Goal: Task Accomplishment & Management: Use online tool/utility

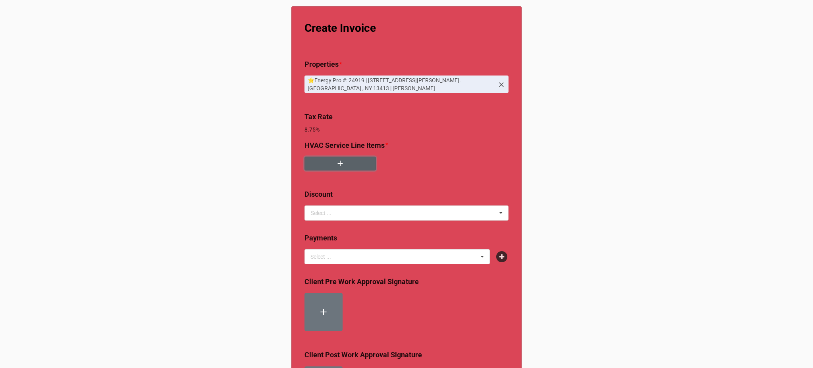
click at [328, 161] on button "button" at bounding box center [339, 163] width 71 height 14
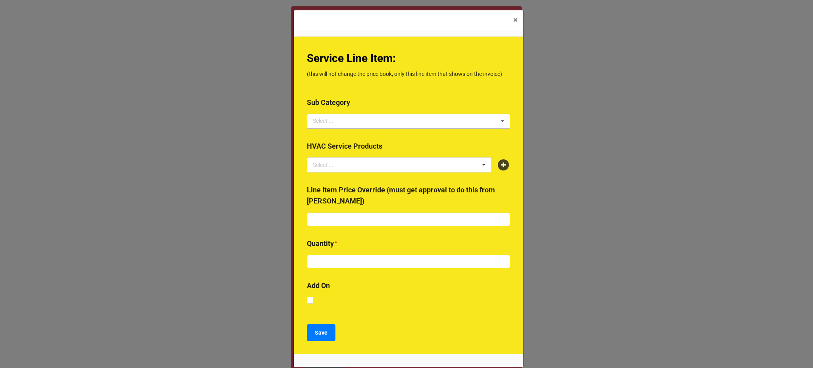
click at [388, 120] on div "Select ... 2024 Early Bird Maintenance Plan 1725/3450 RPM ACCESS & DIFFICULTY A…" at bounding box center [408, 121] width 203 height 15
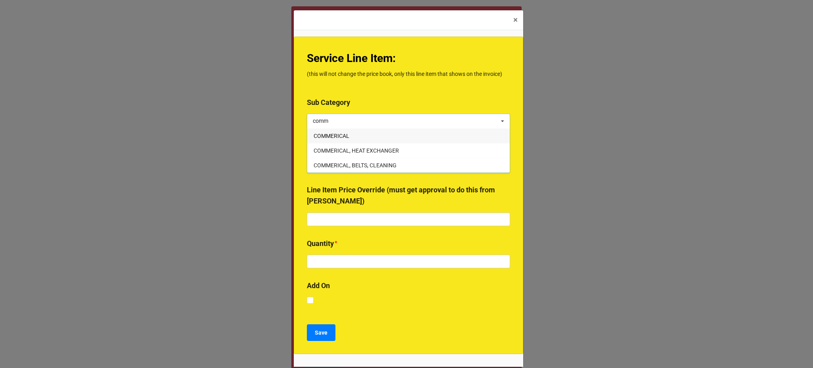
type input "comm"
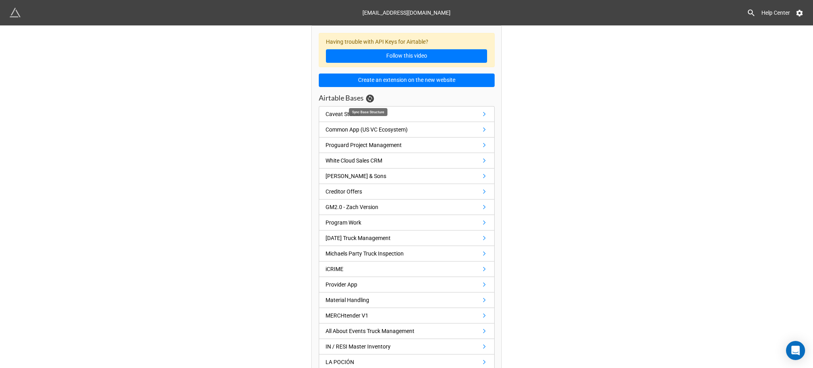
click at [371, 97] on icon at bounding box center [370, 98] width 6 height 6
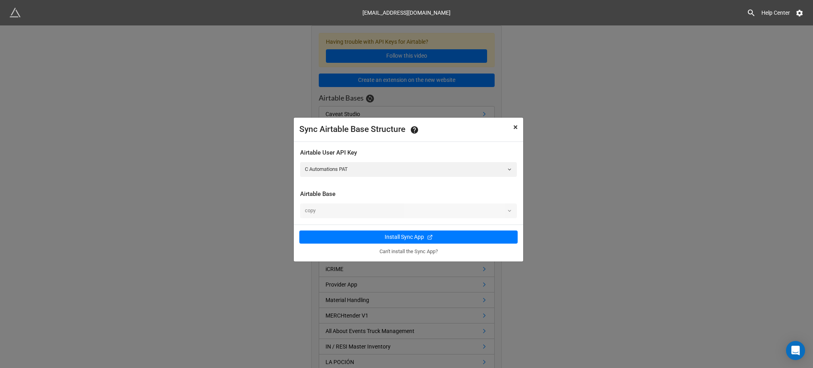
click at [513, 126] on span "×" at bounding box center [515, 127] width 4 height 10
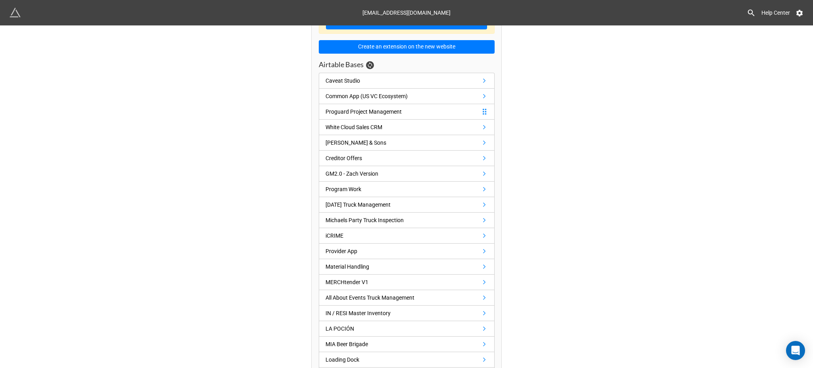
scroll to position [46, 0]
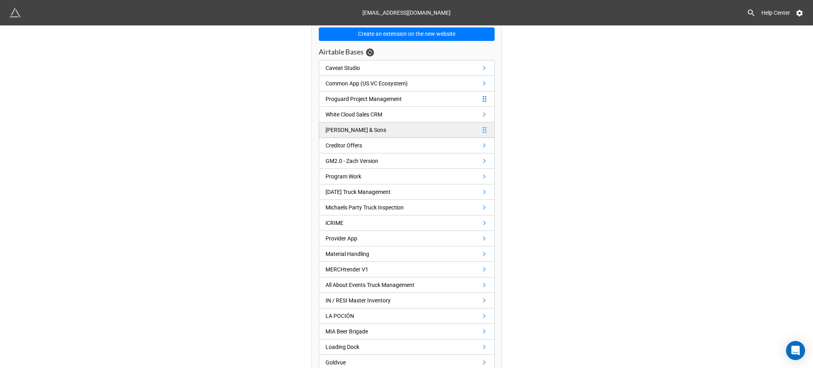
click at [353, 129] on div "Fred F Collis & Sons" at bounding box center [355, 129] width 61 height 9
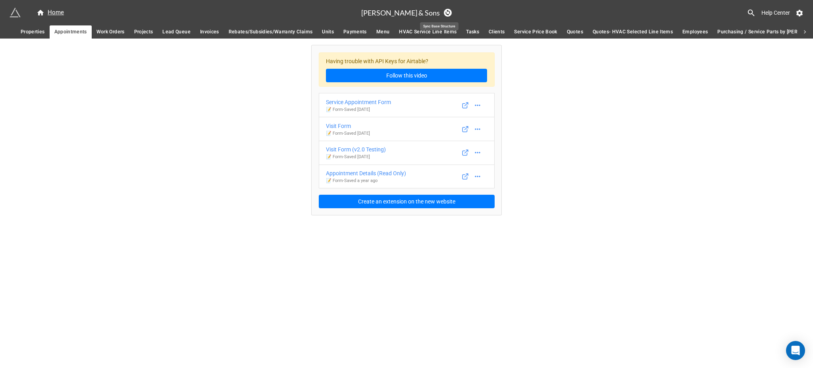
click at [446, 10] on icon at bounding box center [448, 13] width 4 height 6
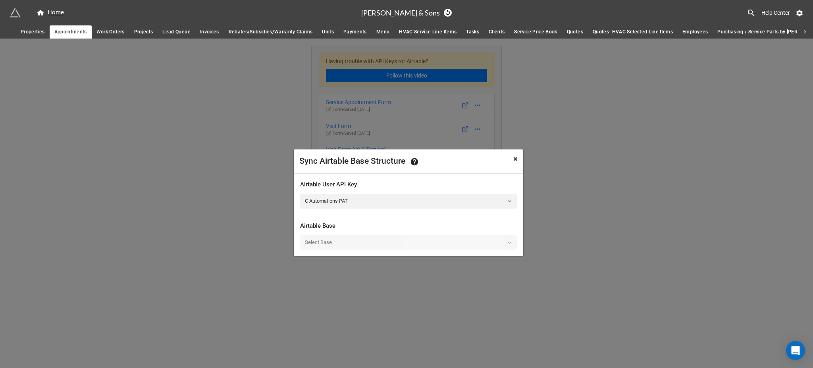
click at [515, 161] on span "×" at bounding box center [515, 159] width 4 height 10
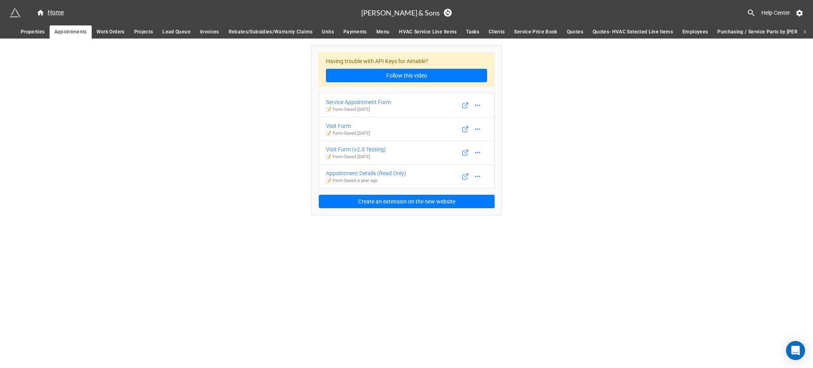
click at [270, 126] on div "Having trouble with API Keys for Airtable? Follow this video Service Appointmen…" at bounding box center [406, 126] width 813 height 177
click at [445, 11] on icon at bounding box center [448, 13] width 6 height 6
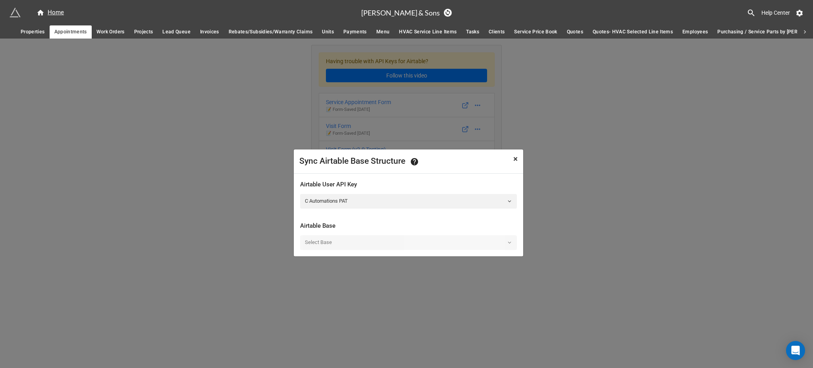
click at [517, 158] on span "×" at bounding box center [515, 159] width 4 height 10
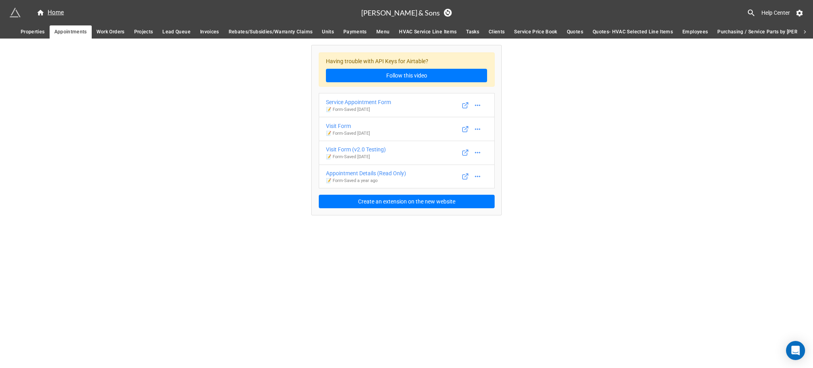
click at [185, 83] on div "Having trouble with API Keys for Airtable? Follow this video Service Appointmen…" at bounding box center [406, 126] width 813 height 177
click at [654, 131] on div "Having trouble with API Keys for Airtable? Follow this video Service Appointmen…" at bounding box center [406, 126] width 813 height 177
click at [536, 33] on span "Service Price Book" at bounding box center [535, 32] width 43 height 8
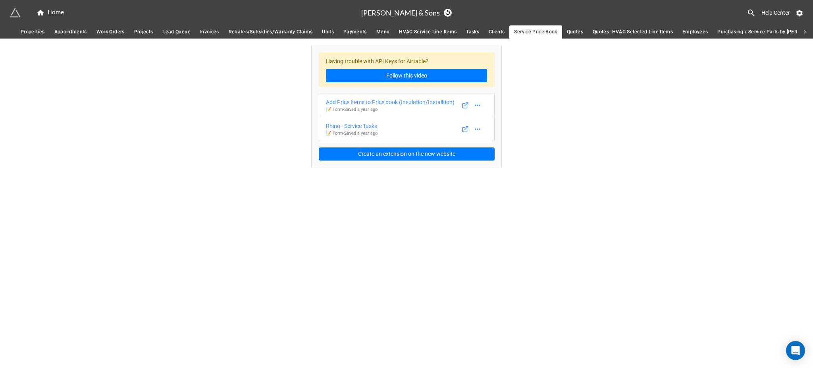
click at [214, 27] on link "Invoices" at bounding box center [209, 31] width 29 height 13
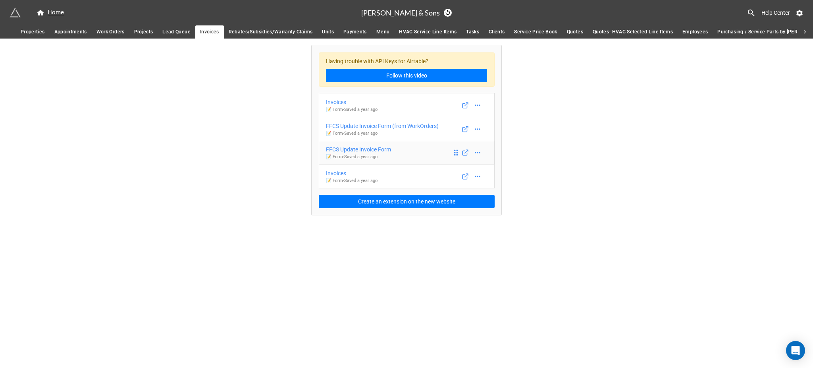
click at [369, 150] on div "FFCS Update Invoice Form" at bounding box center [358, 149] width 65 height 9
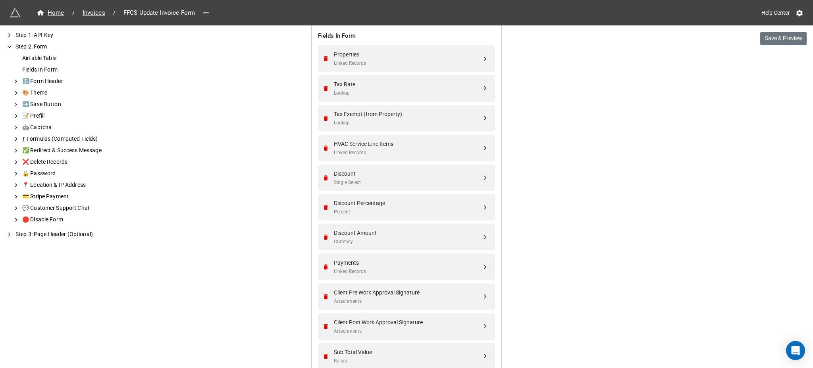
scroll to position [311, 0]
click at [791, 34] on button "Save & Preview" at bounding box center [783, 38] width 46 height 13
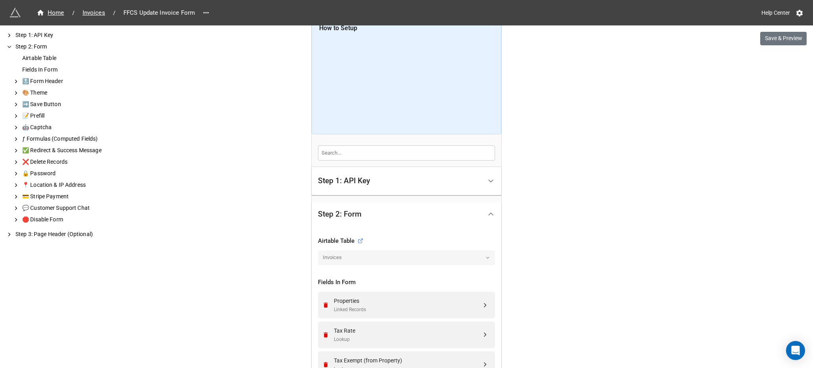
scroll to position [0, 0]
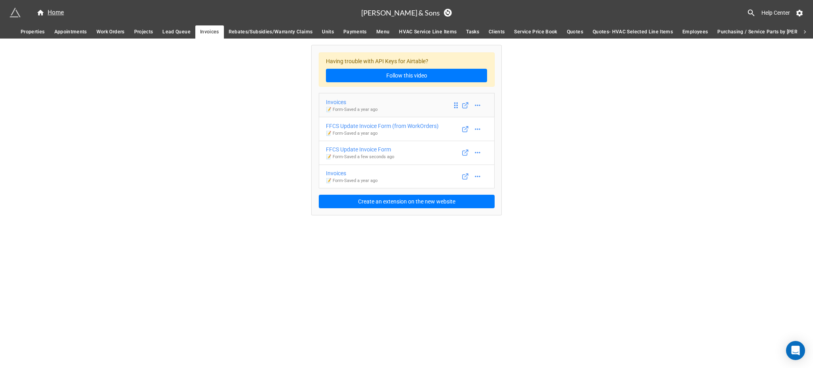
click at [361, 105] on div "Invoices" at bounding box center [352, 102] width 52 height 9
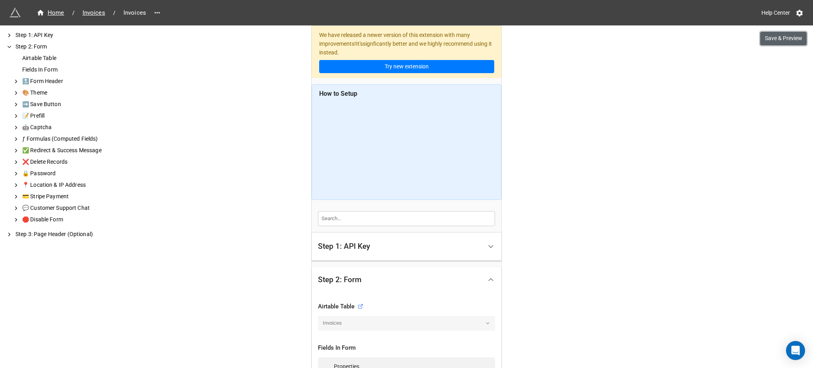
click at [774, 43] on button "Save & Preview" at bounding box center [783, 38] width 46 height 13
click at [59, 14] on div "Home" at bounding box center [51, 12] width 28 height 9
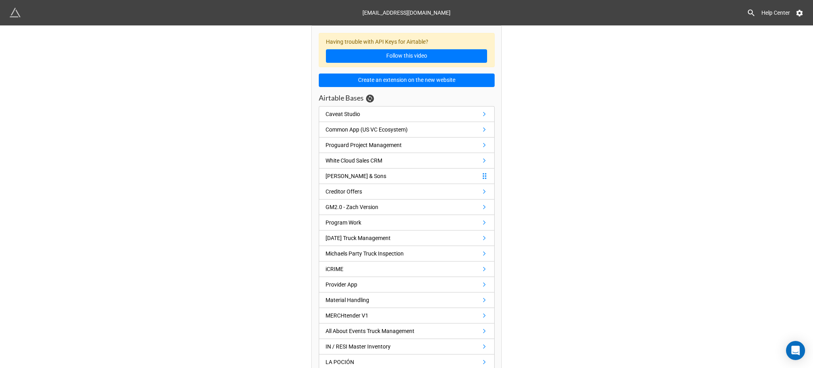
click at [342, 174] on div "Fred F Collis & Sons" at bounding box center [355, 175] width 61 height 9
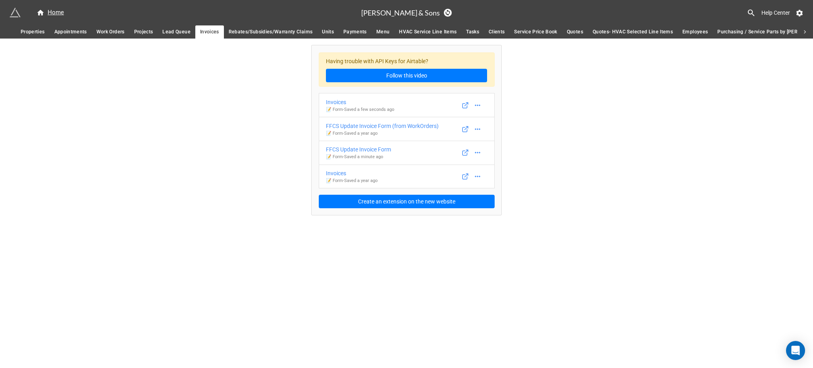
click at [424, 32] on span "HVAC Service Line Items" at bounding box center [428, 32] width 58 height 8
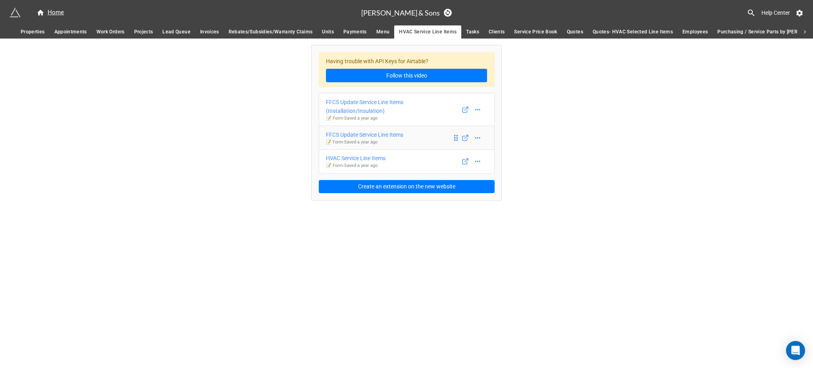
click at [380, 135] on div "FFCS Update Service Line Items" at bounding box center [364, 134] width 77 height 9
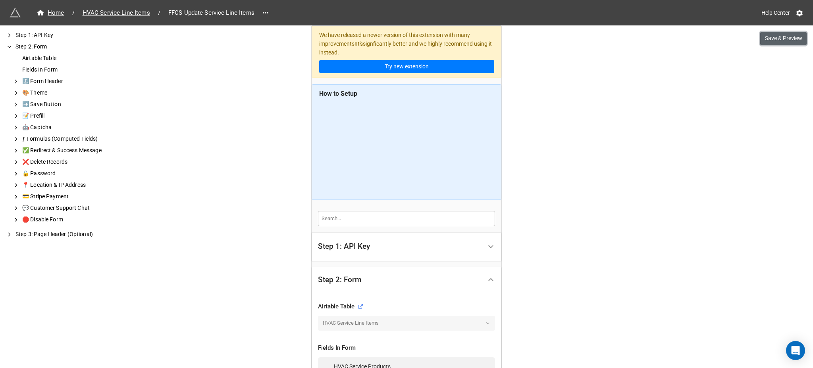
click at [784, 40] on button "Save & Preview" at bounding box center [783, 38] width 46 height 13
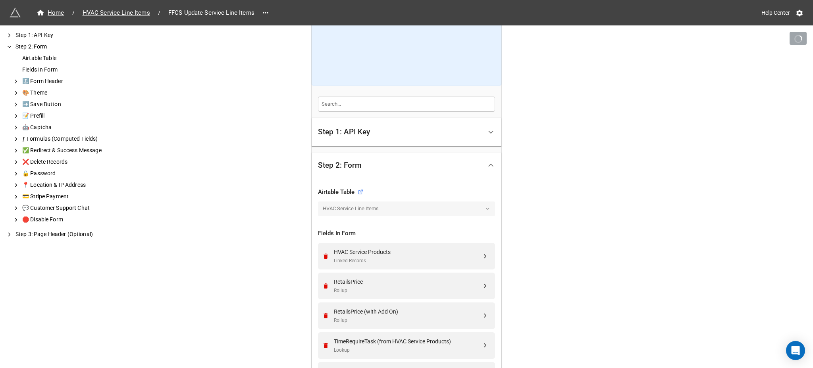
scroll to position [175, 0]
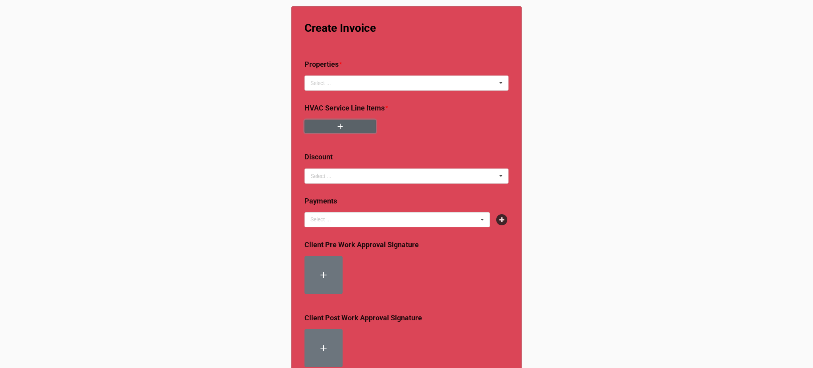
click at [342, 131] on icon "button" at bounding box center [340, 126] width 9 height 9
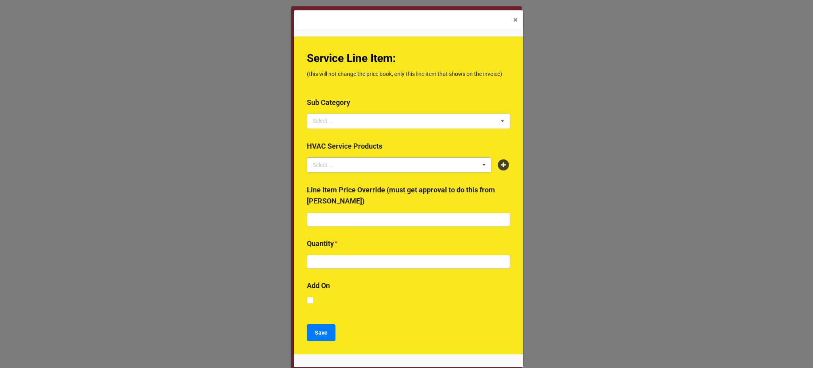
click at [360, 115] on div "Select ... 2024 Early Bird Maintenance Plan 1725/3450 RPM ACCESS & DIFFICULTY A…" at bounding box center [408, 121] width 203 height 15
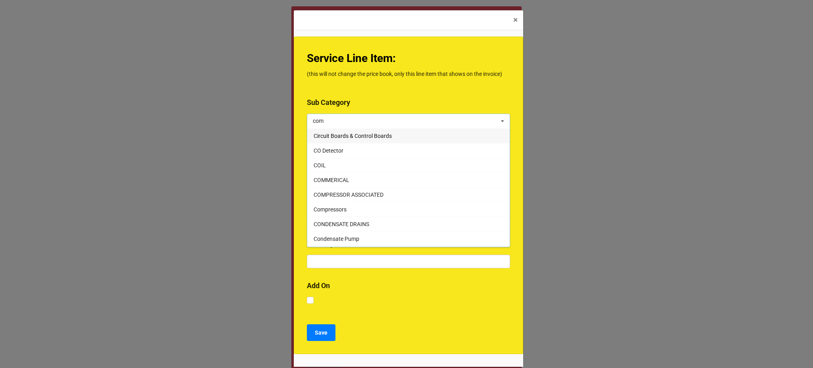
type input "comm"
